Goal: Task Accomplishment & Management: Use online tool/utility

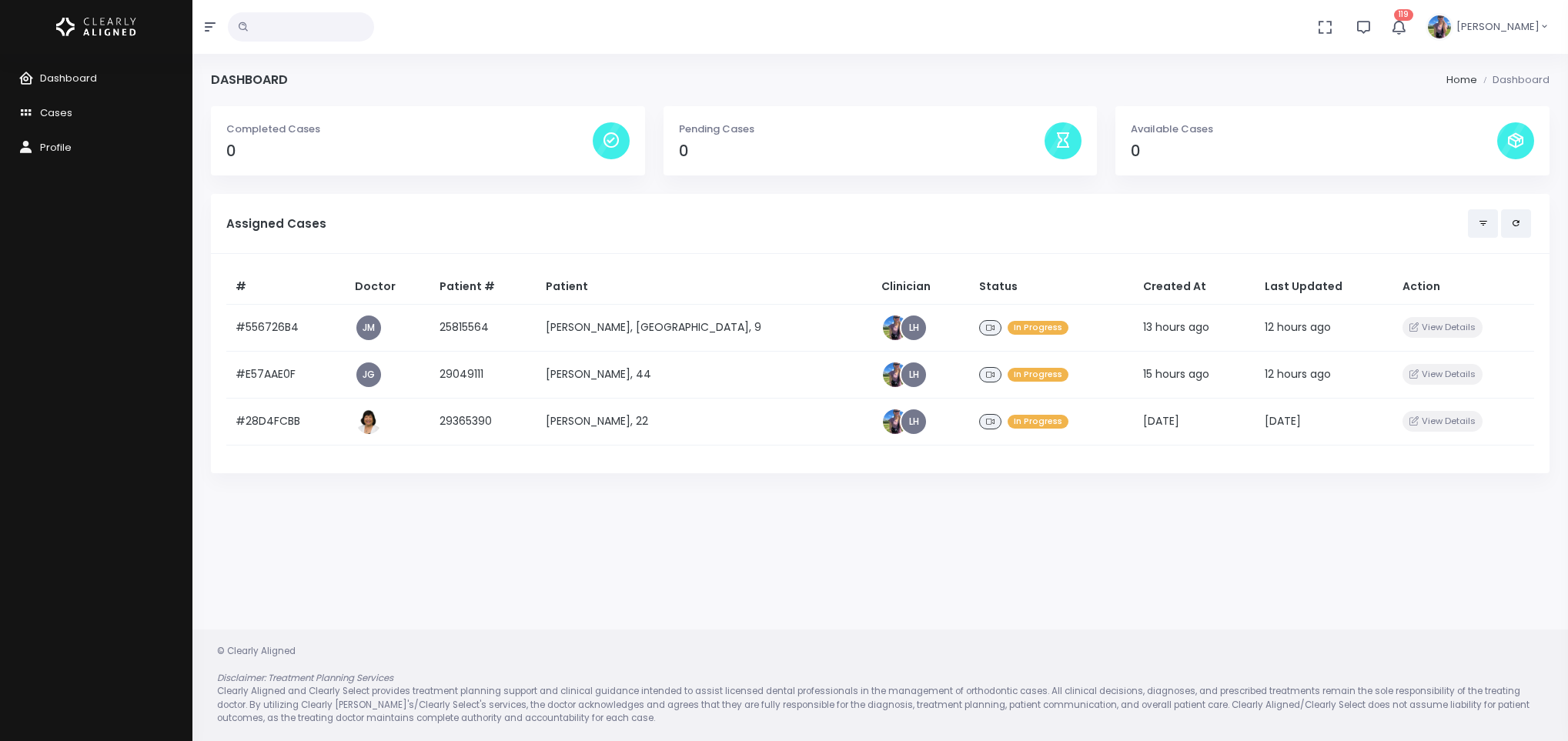
click at [472, 145] on h4 "0" at bounding box center [409, 151] width 366 height 18
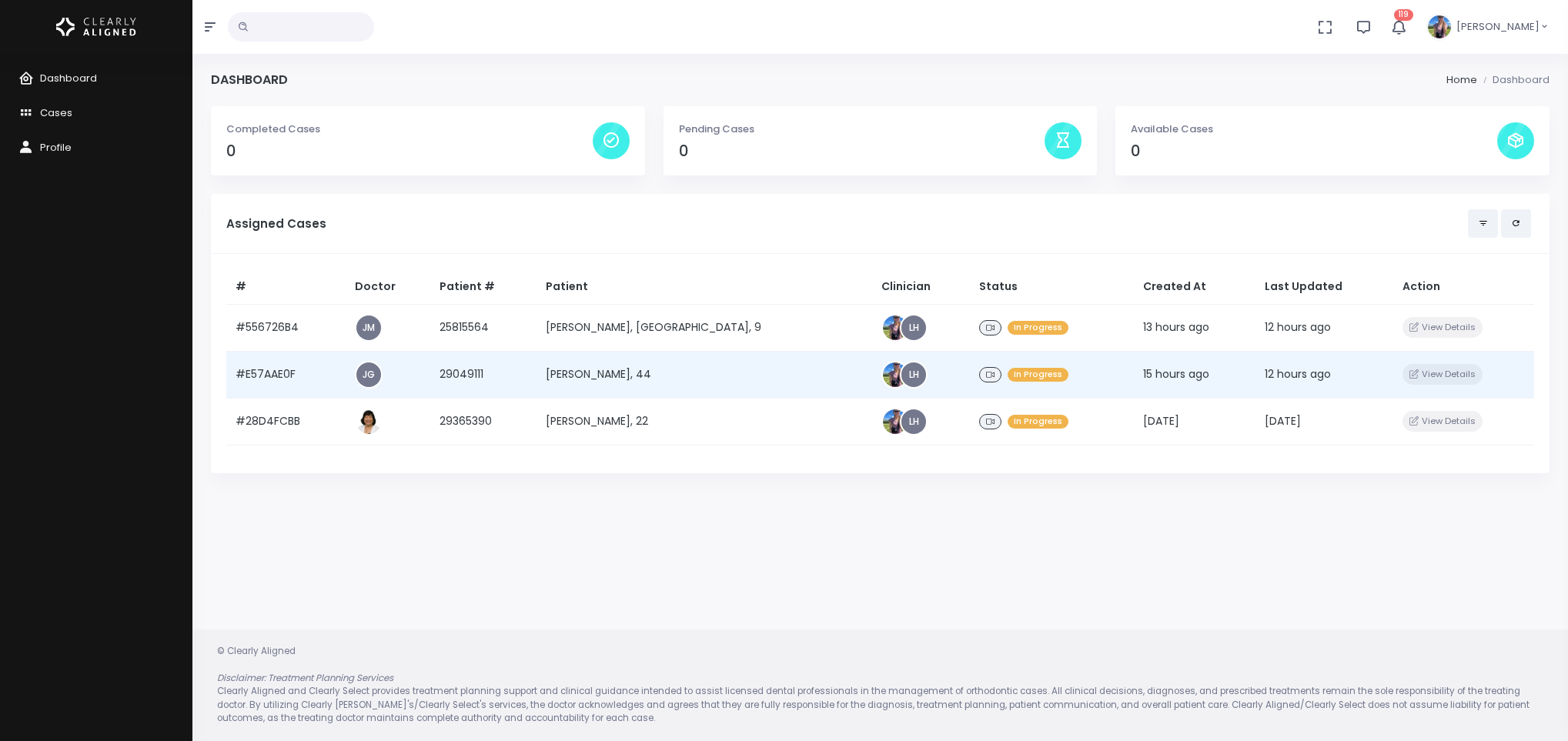
click at [589, 368] on td "[PERSON_NAME], 44" at bounding box center [704, 374] width 335 height 47
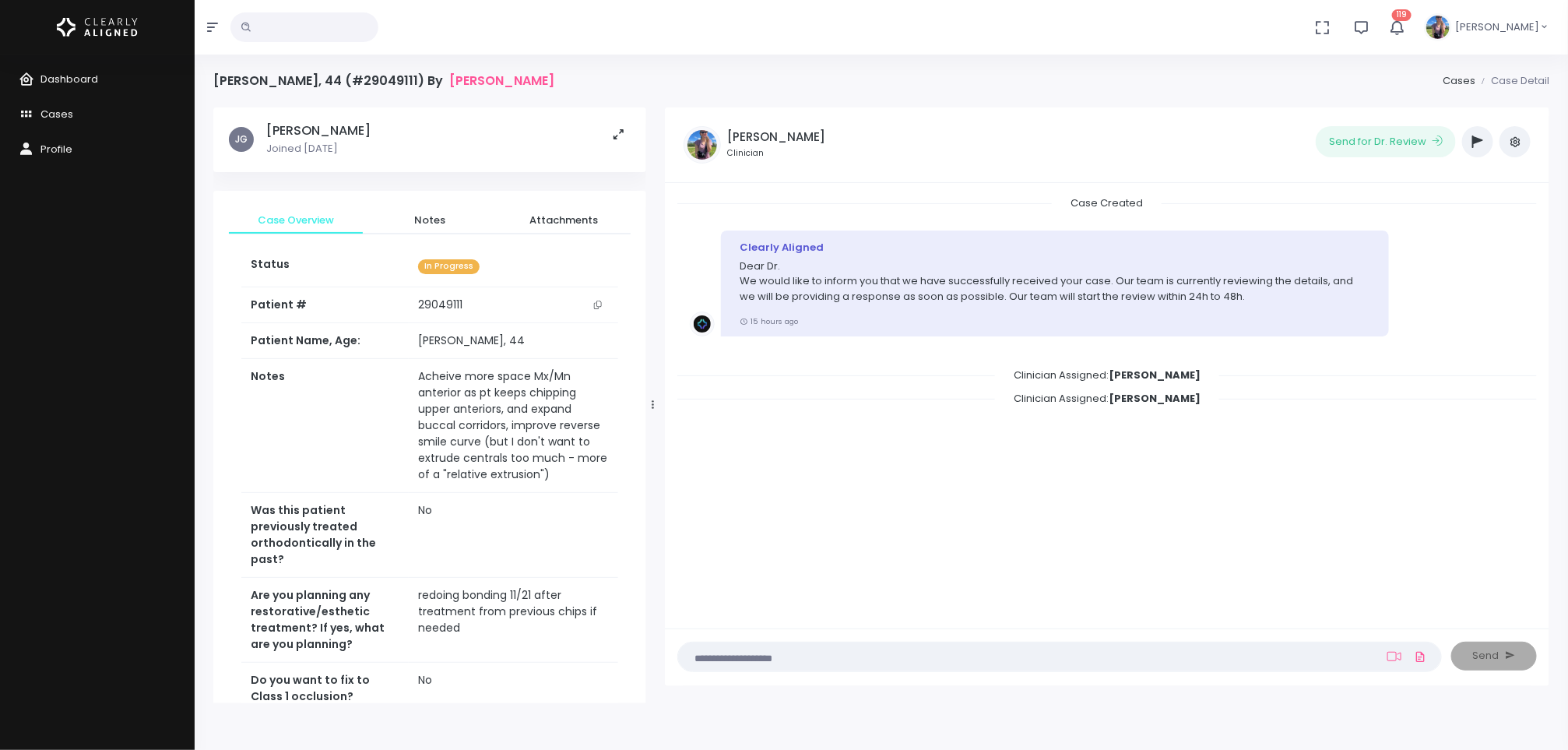
click at [597, 302] on icon "scrollable content" at bounding box center [597, 305] width 8 height 9
click at [41, 79] on span "Dashboard" at bounding box center [70, 78] width 57 height 15
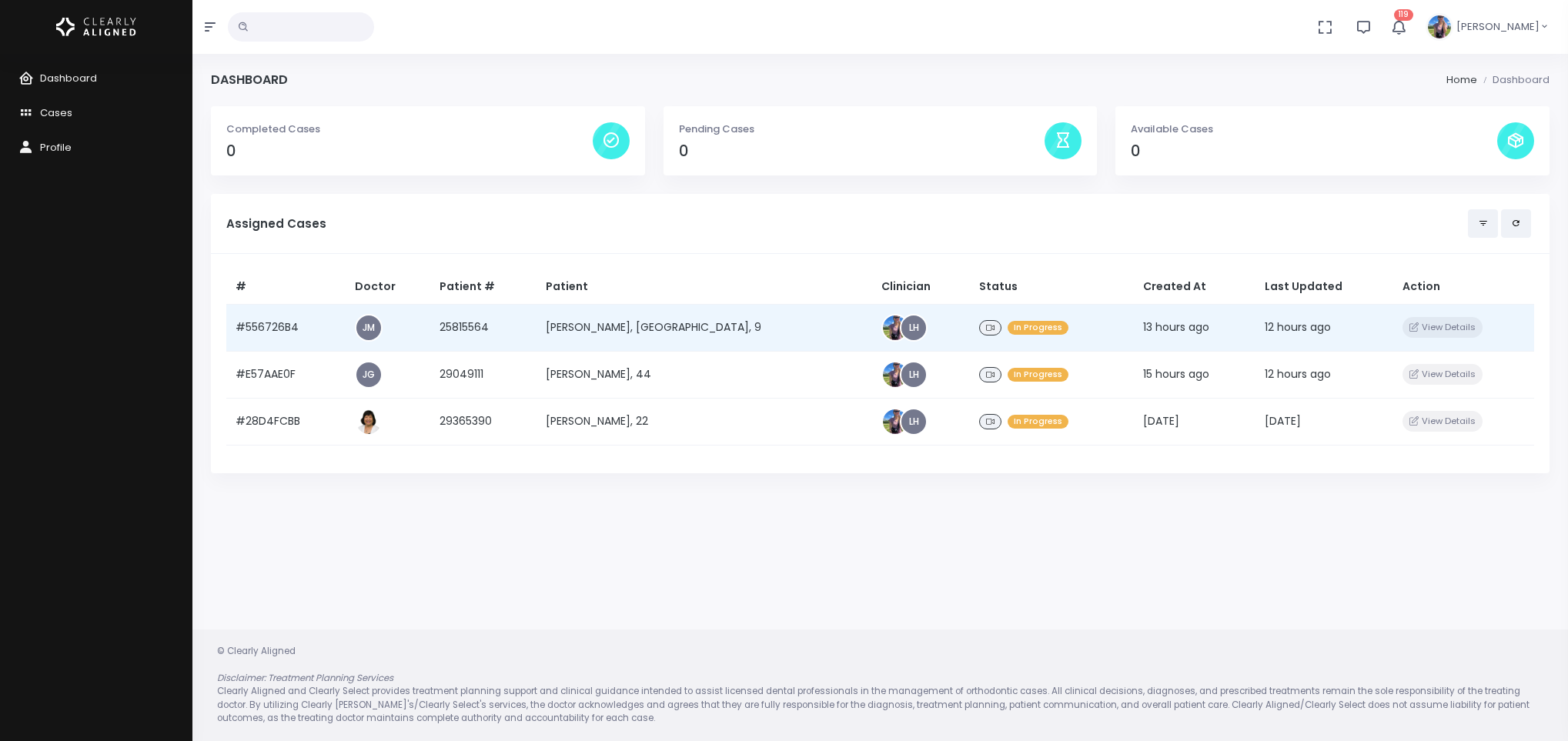
click at [624, 340] on td "[PERSON_NAME], [GEOGRAPHIC_DATA], 9" at bounding box center [704, 328] width 335 height 47
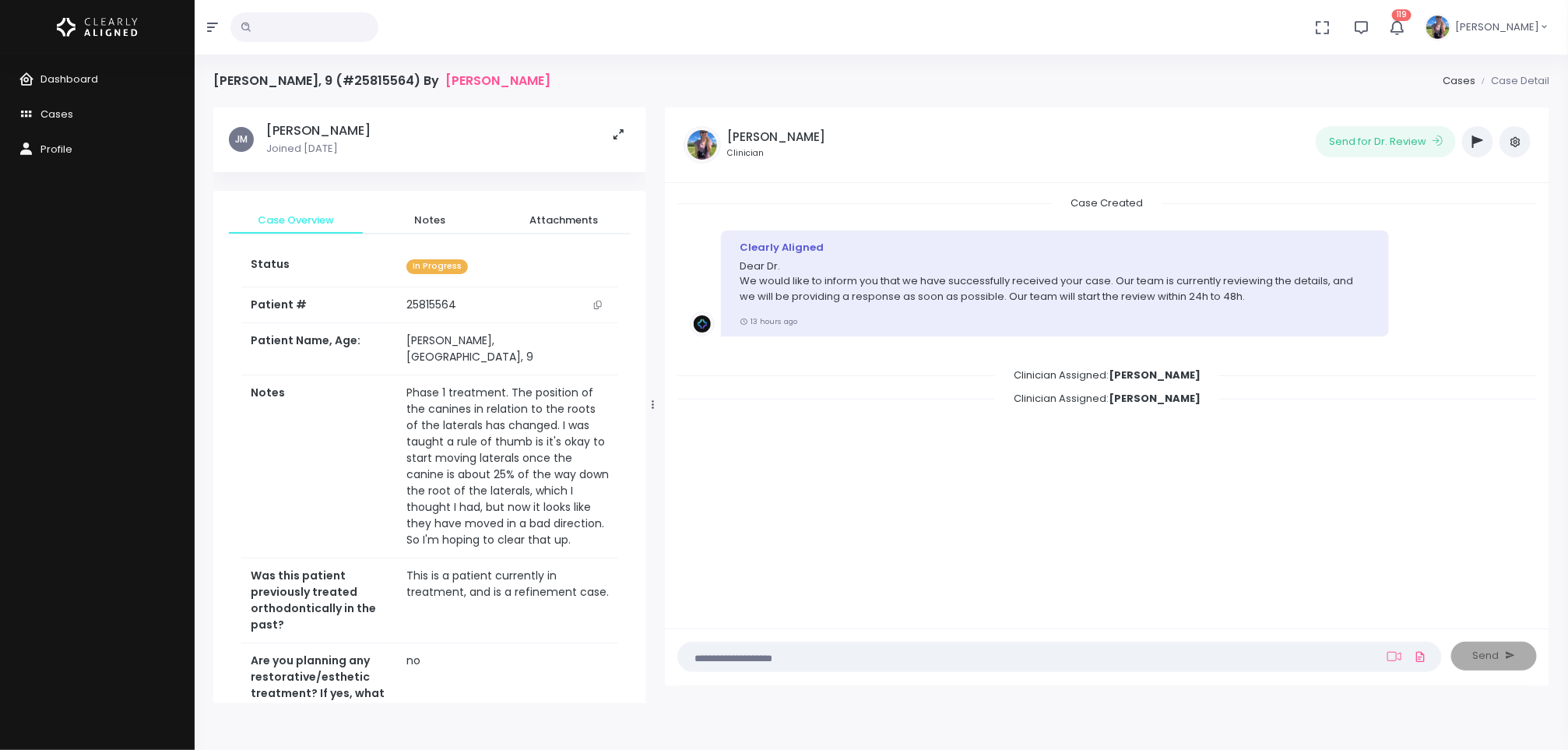
click at [598, 305] on icon "scrollable content" at bounding box center [597, 305] width 8 height 9
click at [70, 83] on span "Dashboard" at bounding box center [70, 78] width 57 height 15
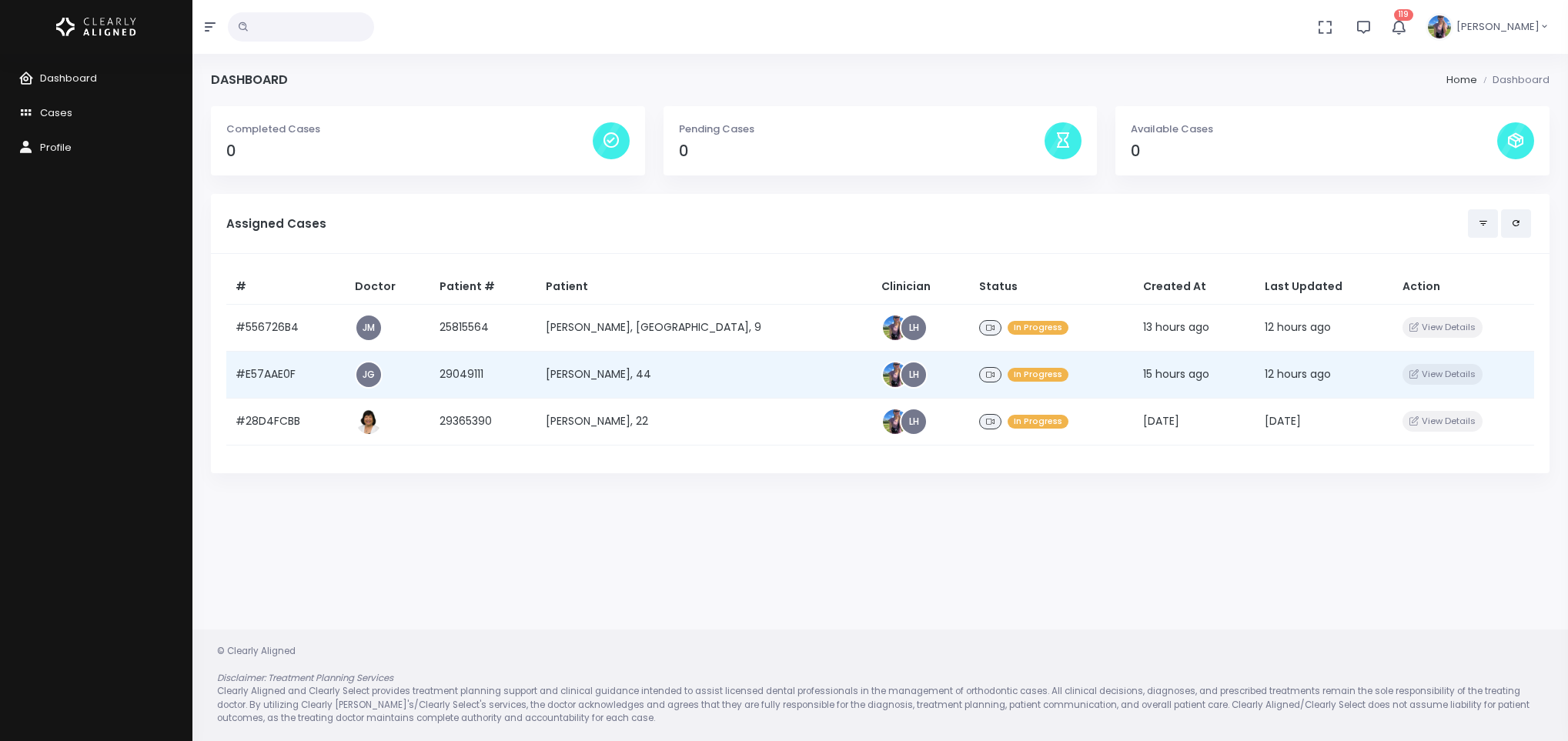
click at [635, 390] on td "[PERSON_NAME], 44" at bounding box center [704, 374] width 335 height 47
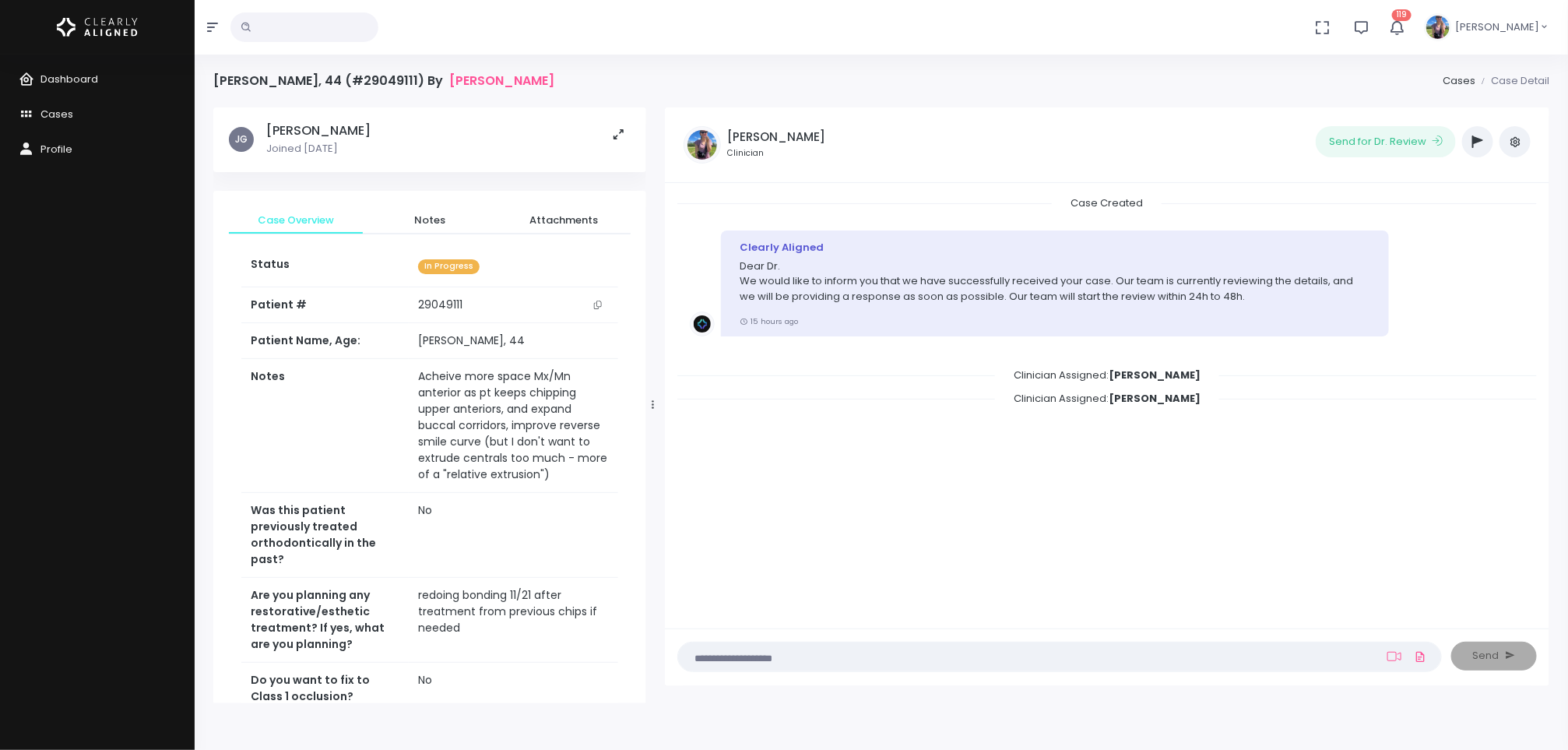
scroll to position [597, 0]
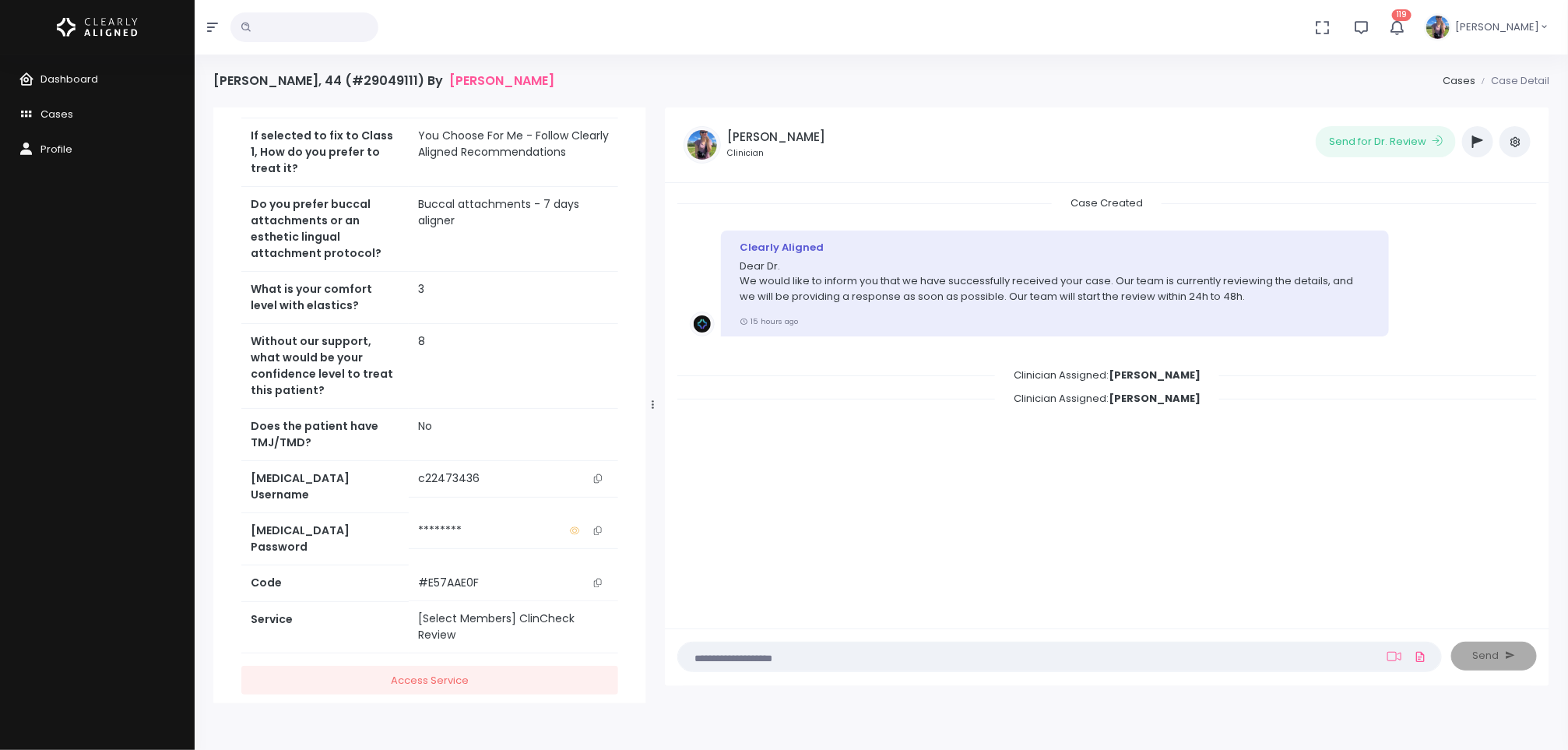
click at [601, 483] on icon "scrollable content" at bounding box center [597, 479] width 8 height 9
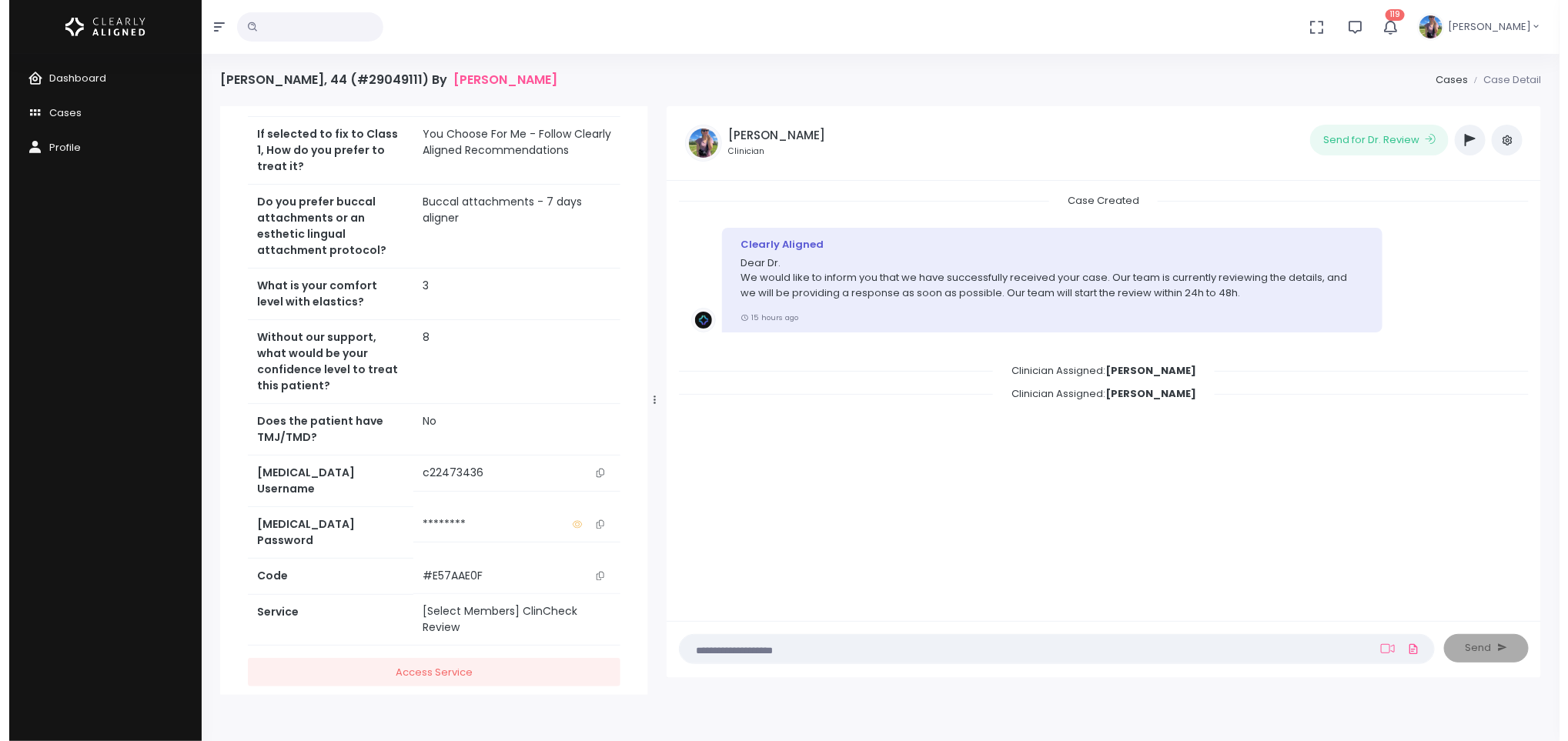
scroll to position [0, 0]
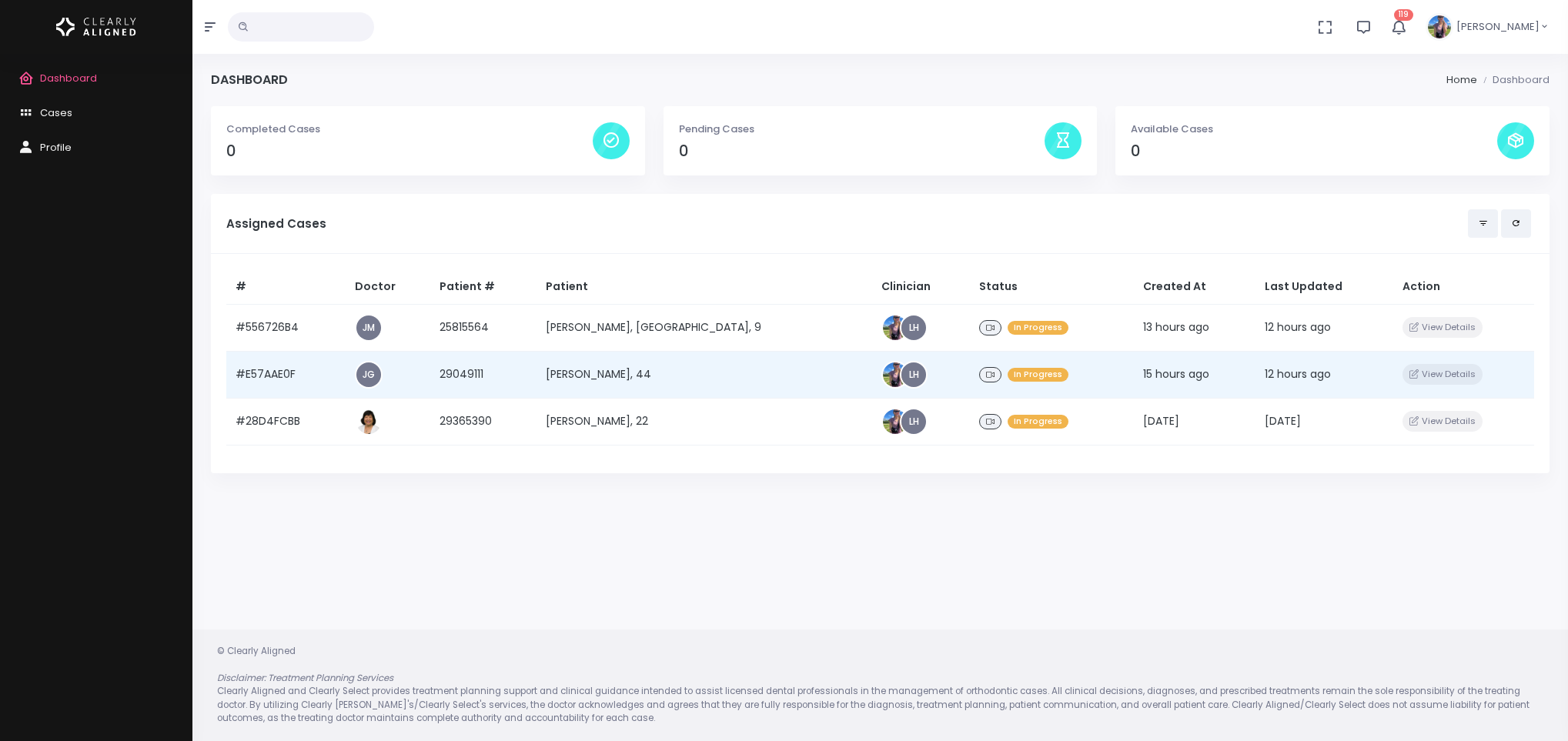
click at [612, 379] on td "[PERSON_NAME], 44" at bounding box center [704, 374] width 335 height 47
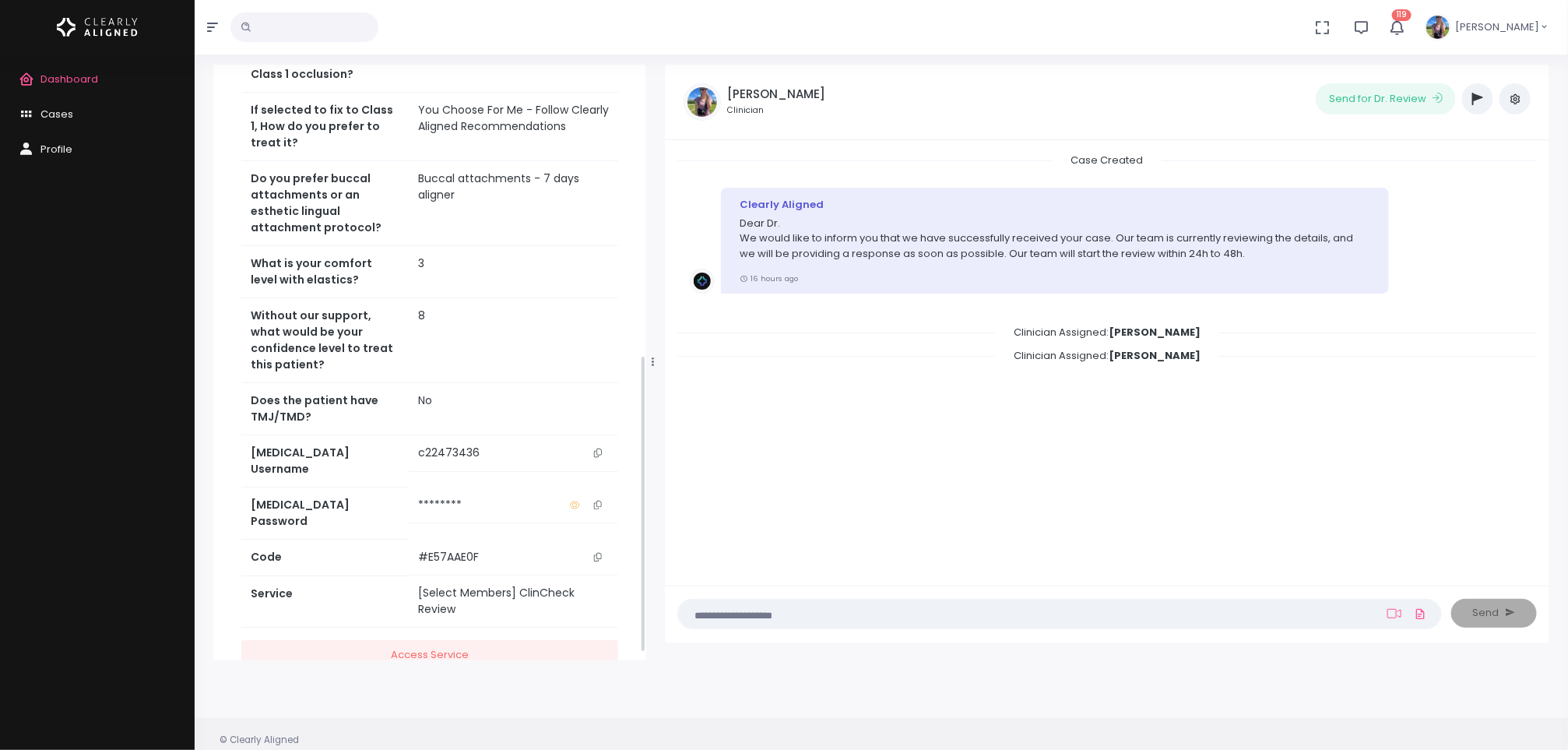
scroll to position [586, 0]
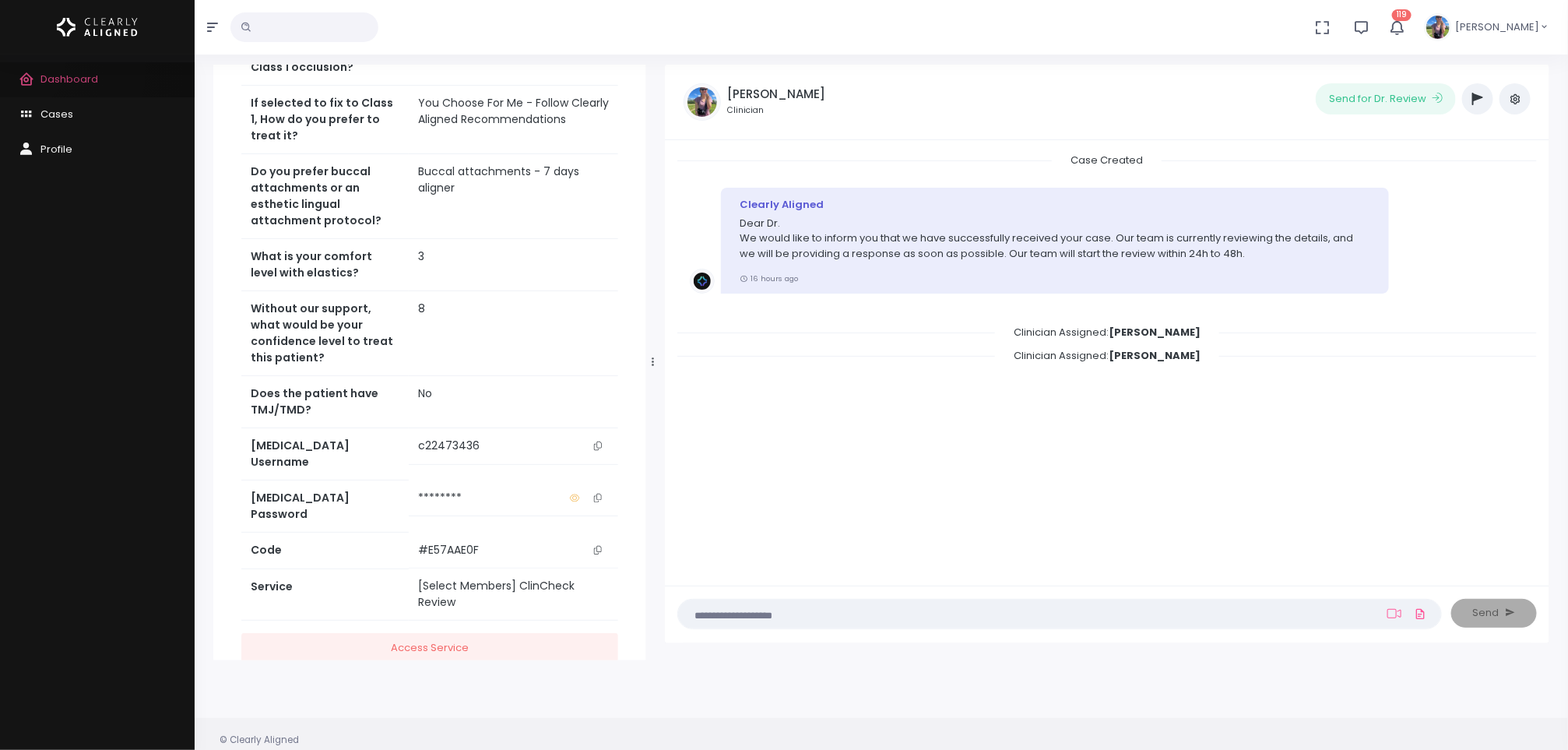
click at [24, 68] on link "Dashboard" at bounding box center [97, 80] width 195 height 35
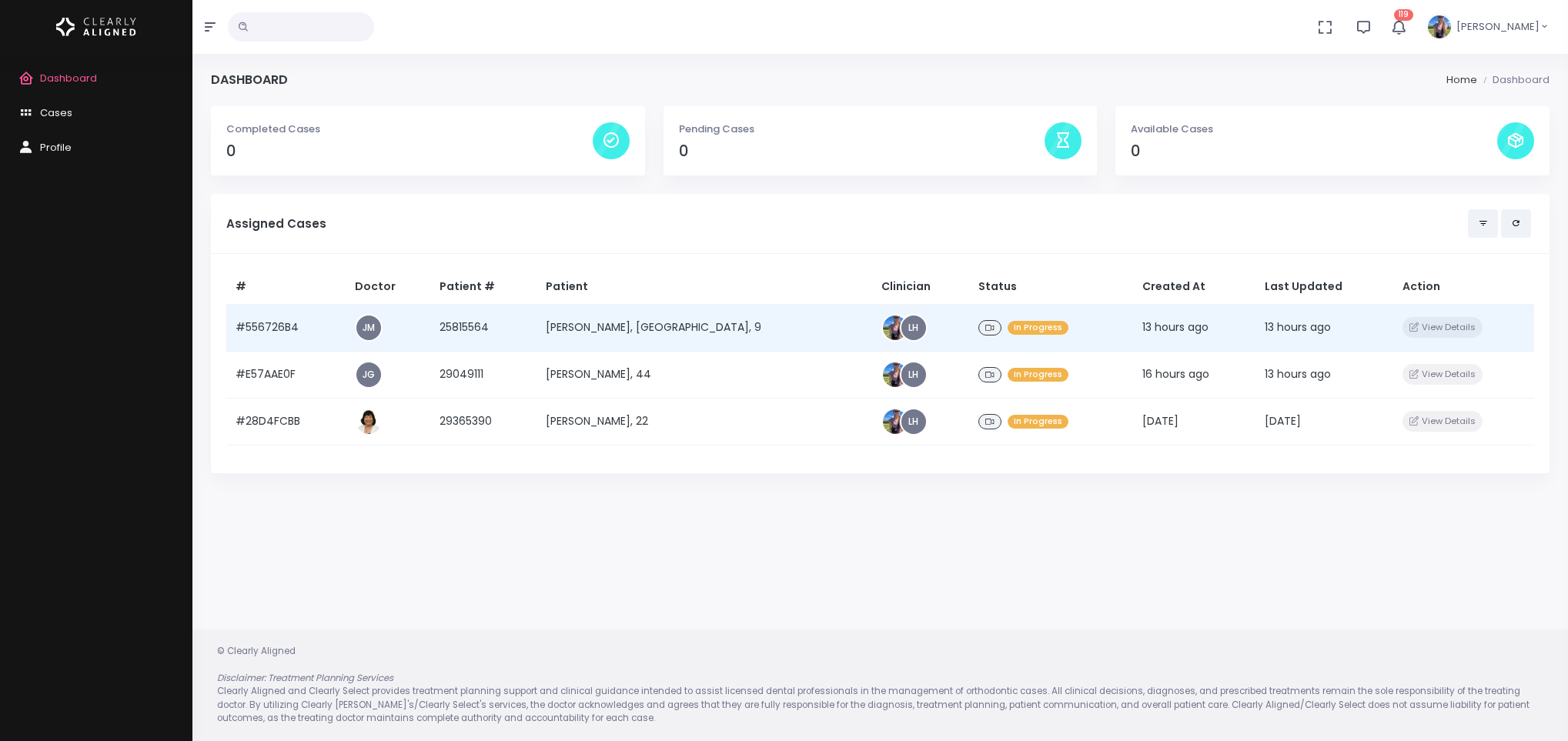
click at [593, 322] on td "[PERSON_NAME], [GEOGRAPHIC_DATA], 9" at bounding box center [704, 328] width 335 height 47
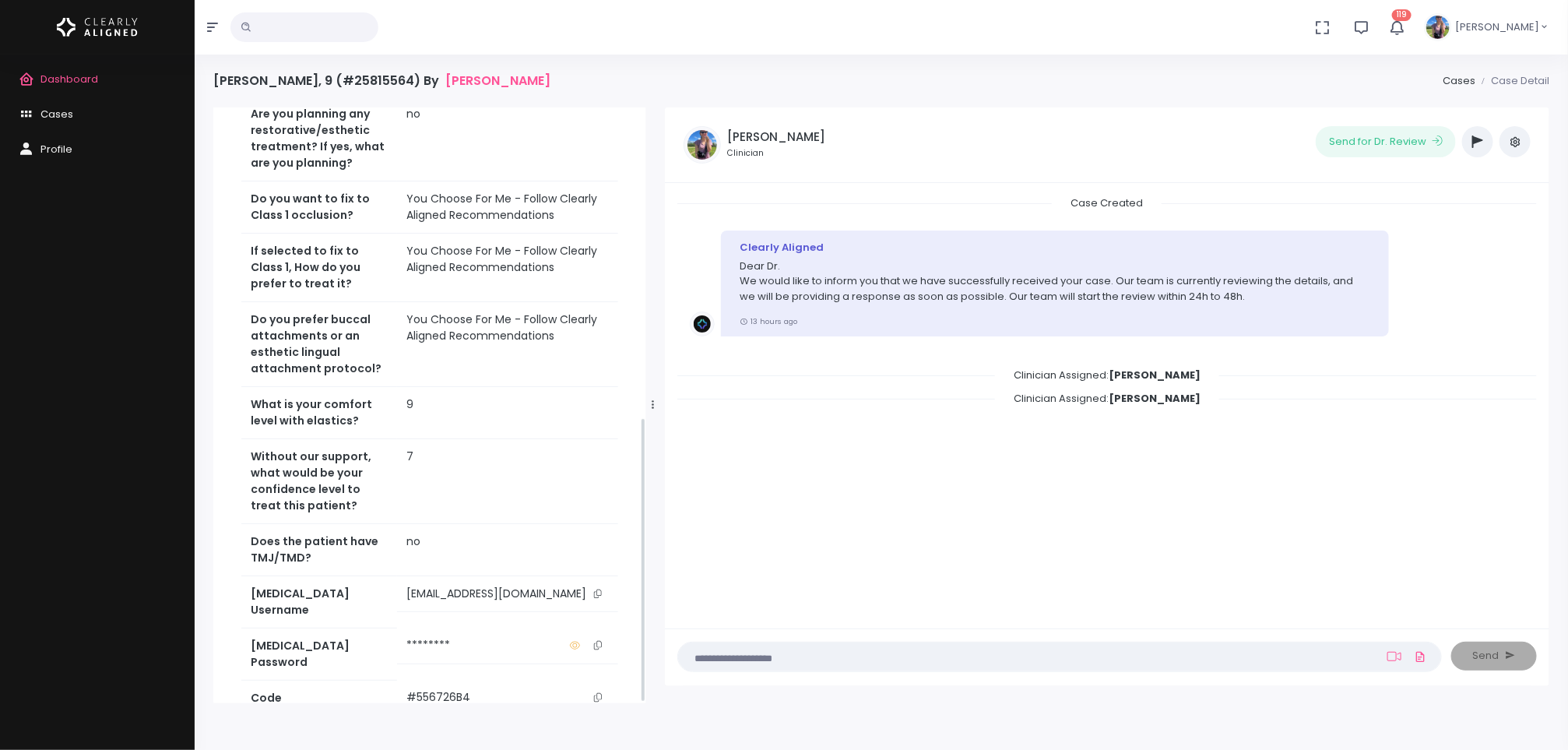
scroll to position [646, 0]
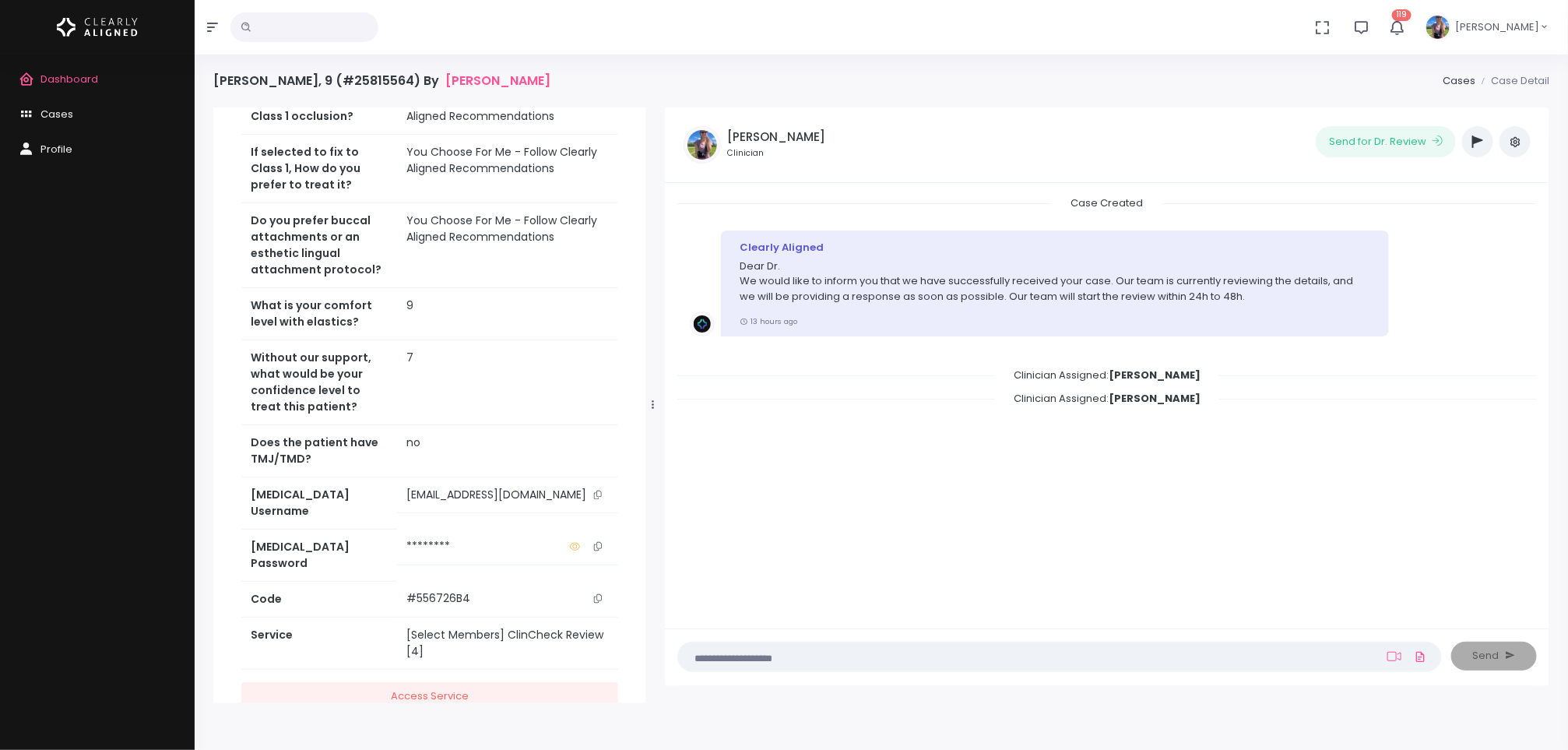
click at [598, 491] on icon "scrollable content" at bounding box center [597, 495] width 8 height 9
